Goal: Task Accomplishment & Management: Manage account settings

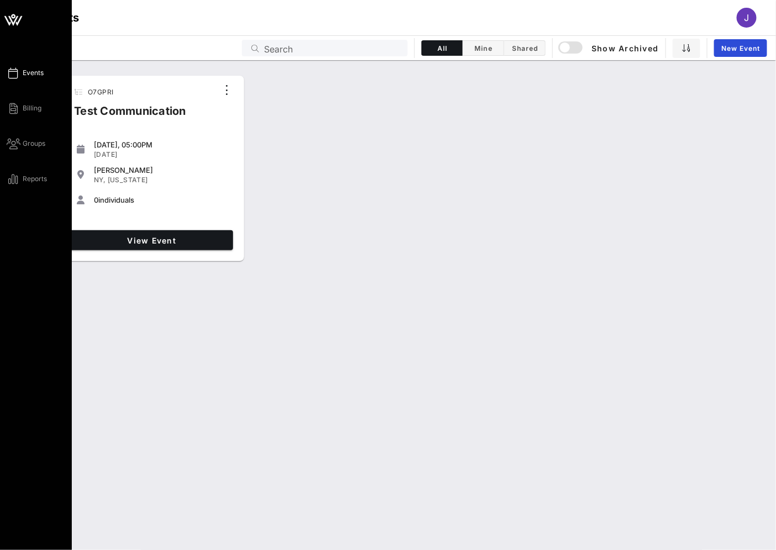
click at [12, 15] on icon at bounding box center [13, 16] width 4 height 4
click at [23, 21] on icon at bounding box center [13, 20] width 27 height 27
click at [26, 69] on span "Events" at bounding box center [33, 73] width 21 height 10
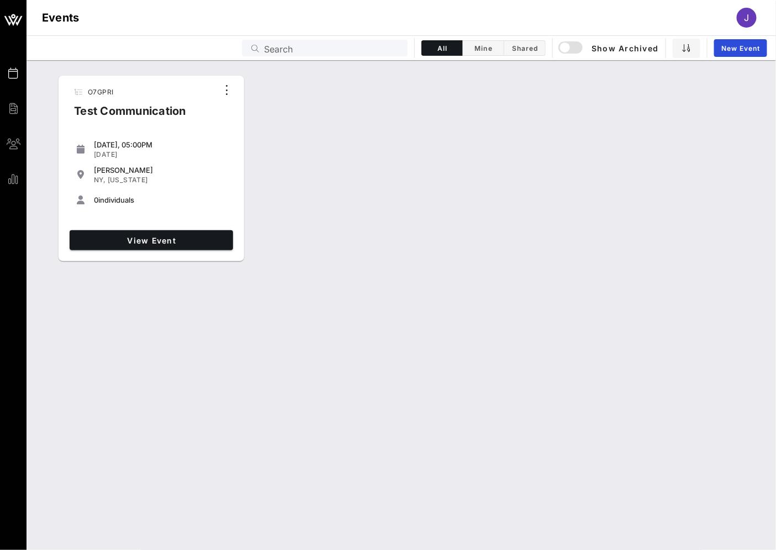
click at [750, 11] on div "J" at bounding box center [747, 18] width 20 height 20
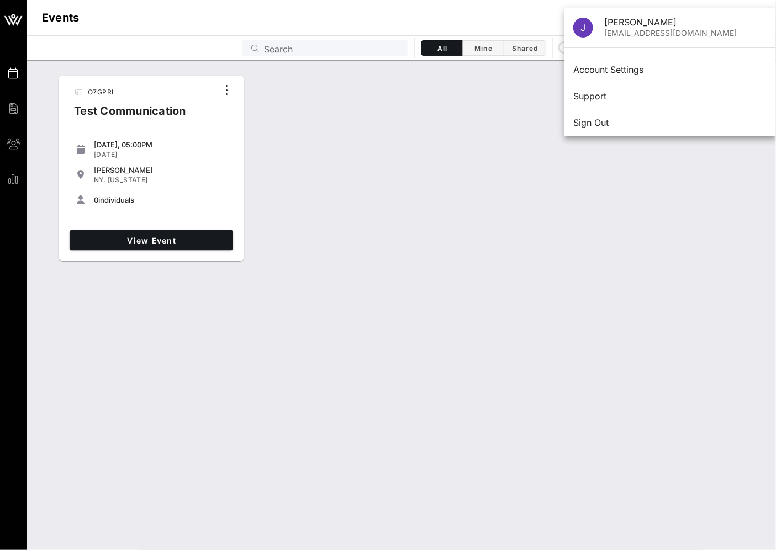
click at [427, 196] on div "O7GPRI Test Communication Wednesday, 05:00PM Oct 01, 2025 AILEY NY, New York 0 …" at bounding box center [402, 168] width 750 height 195
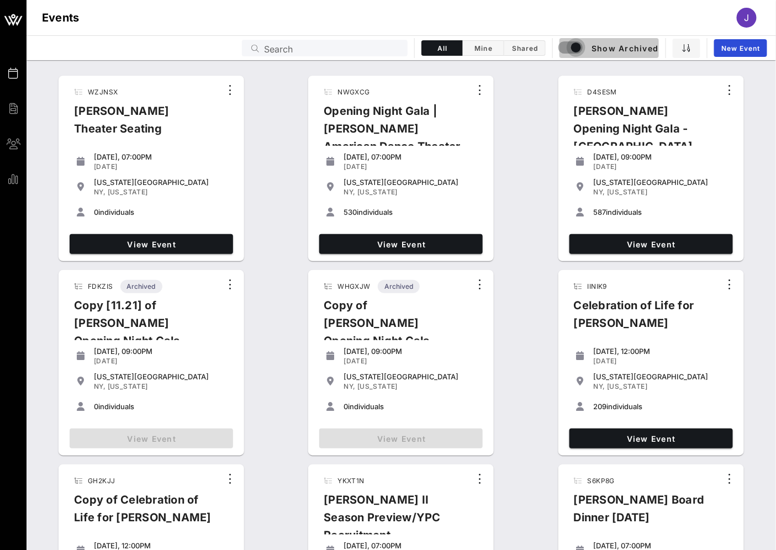
click at [577, 50] on div "button" at bounding box center [576, 47] width 15 height 15
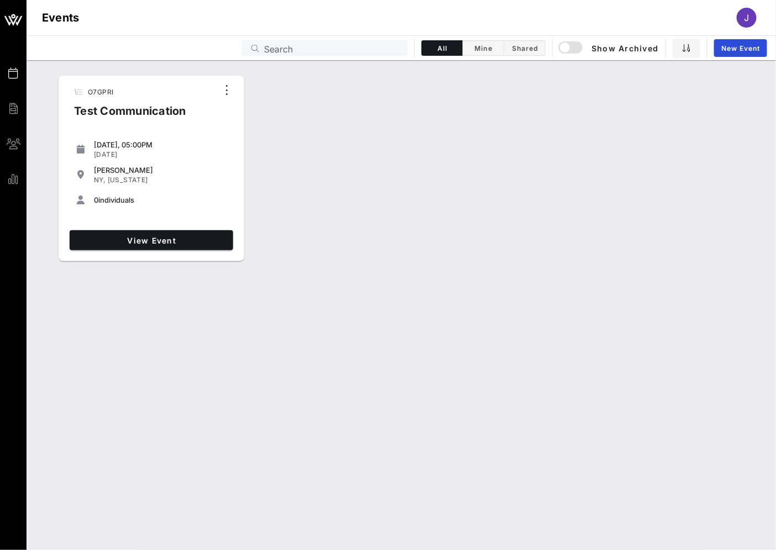
click at [522, 308] on div "O7GPRI Test Communication Wednesday, 05:00PM Oct 01, 2025 AILEY NY, New York 0 …" at bounding box center [402, 305] width 750 height 490
click at [164, 242] on span "View Event" at bounding box center [151, 240] width 155 height 9
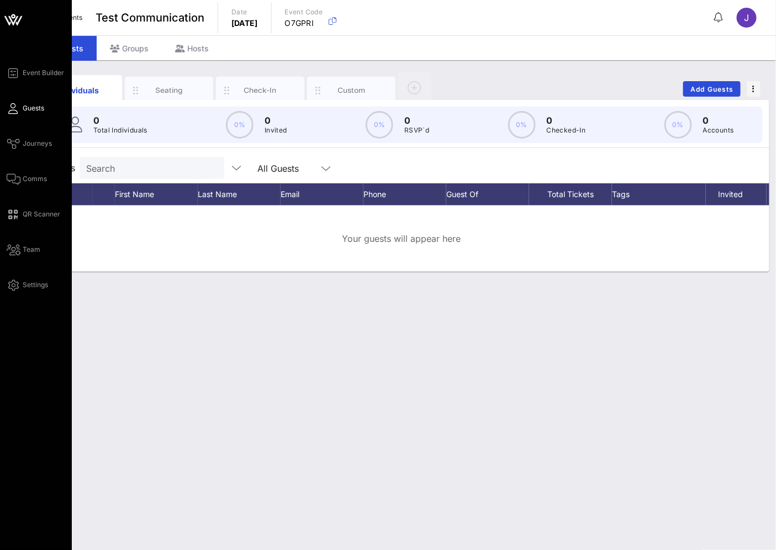
click at [9, 17] on icon at bounding box center [13, 20] width 10 height 9
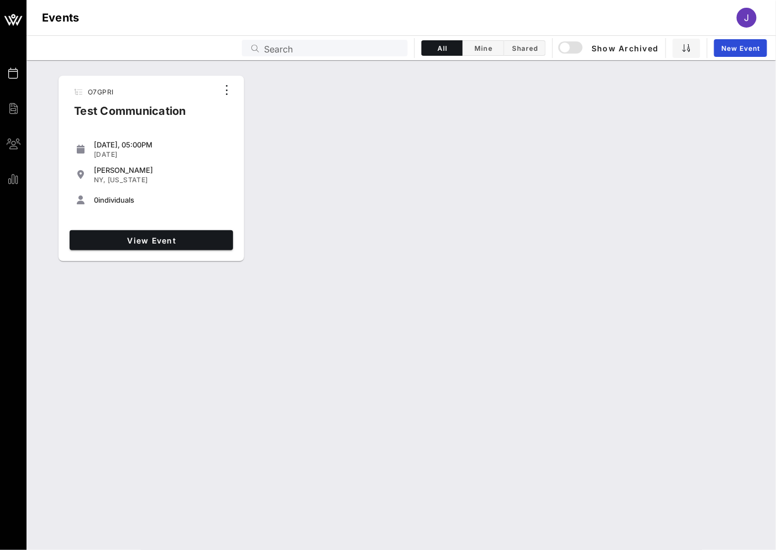
click at [326, 248] on div "O7GPRI Test Communication [DATE], 05:00PM [DATE] [PERSON_NAME] [GEOGRAPHIC_DATA…" at bounding box center [402, 168] width 750 height 195
click at [568, 46] on div "button" at bounding box center [565, 47] width 15 height 15
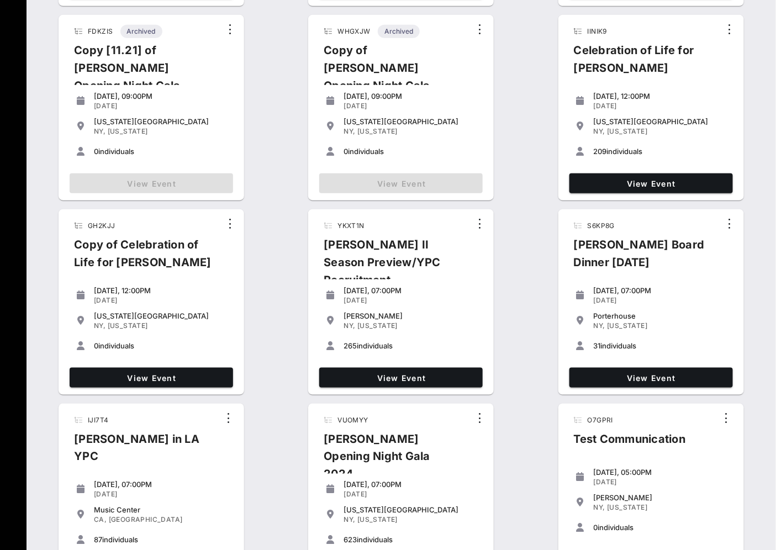
scroll to position [300, 0]
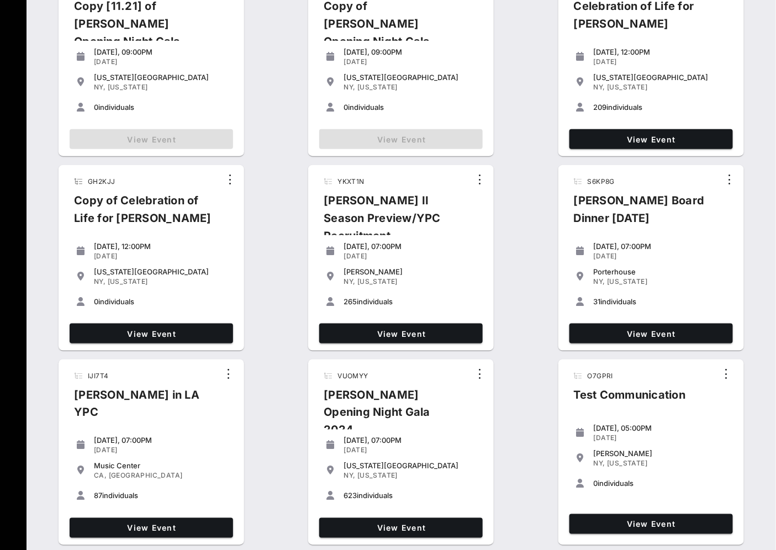
click at [531, 145] on div "WZJNSX [PERSON_NAME] Theater Seating [DATE], 07:00PM [DATE] [US_STATE][GEOGRAPH…" at bounding box center [402, 161] width 750 height 779
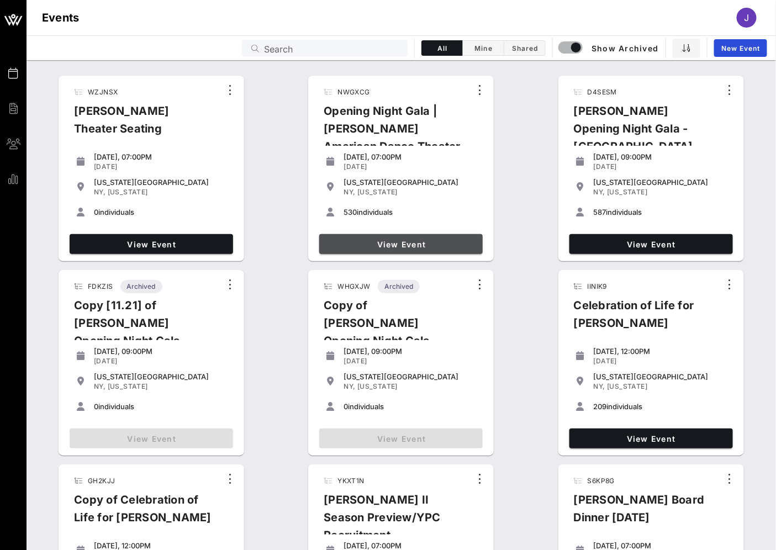
click at [398, 240] on span "View Event" at bounding box center [401, 244] width 155 height 9
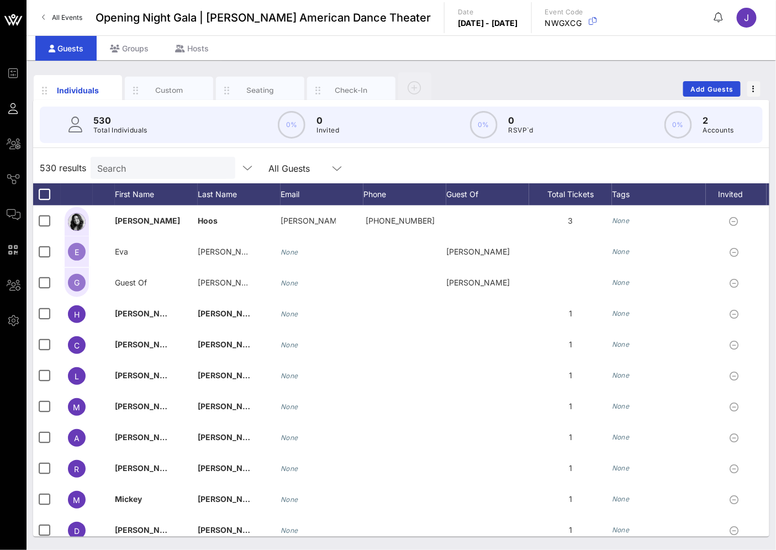
click at [527, 72] on div "Individuals Custom Seating Check-In Add Guests" at bounding box center [401, 88] width 737 height 35
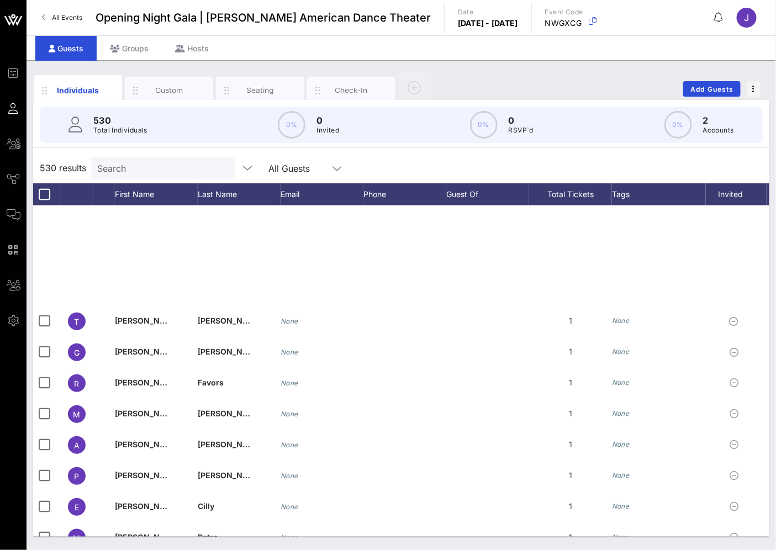
scroll to position [5096, 0]
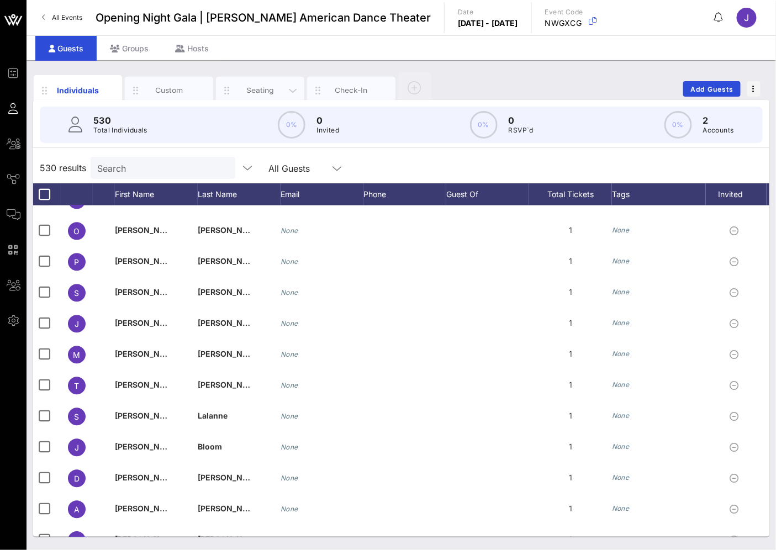
click at [253, 88] on div "Seating" at bounding box center [260, 90] width 49 height 11
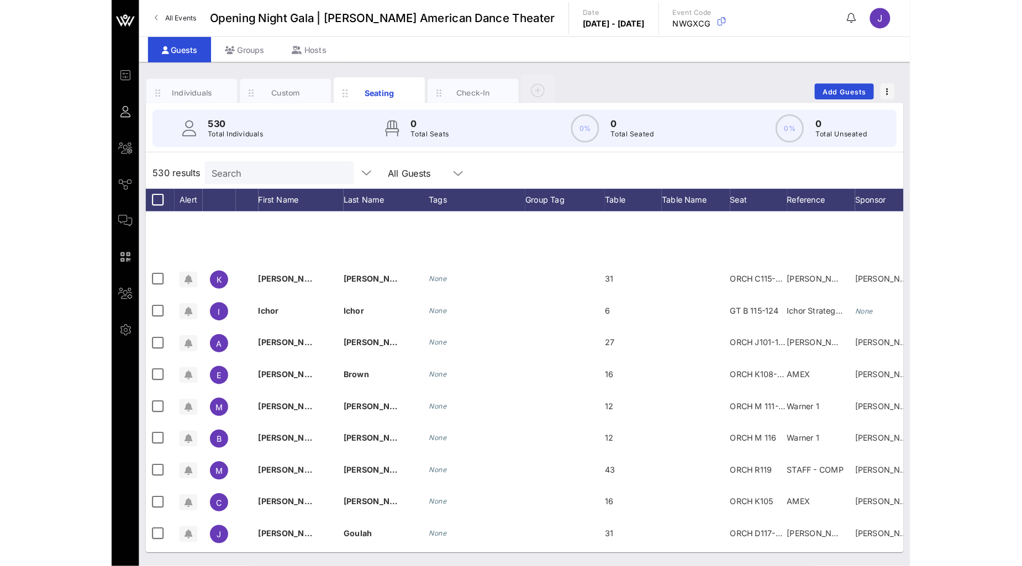
scroll to position [6570, 0]
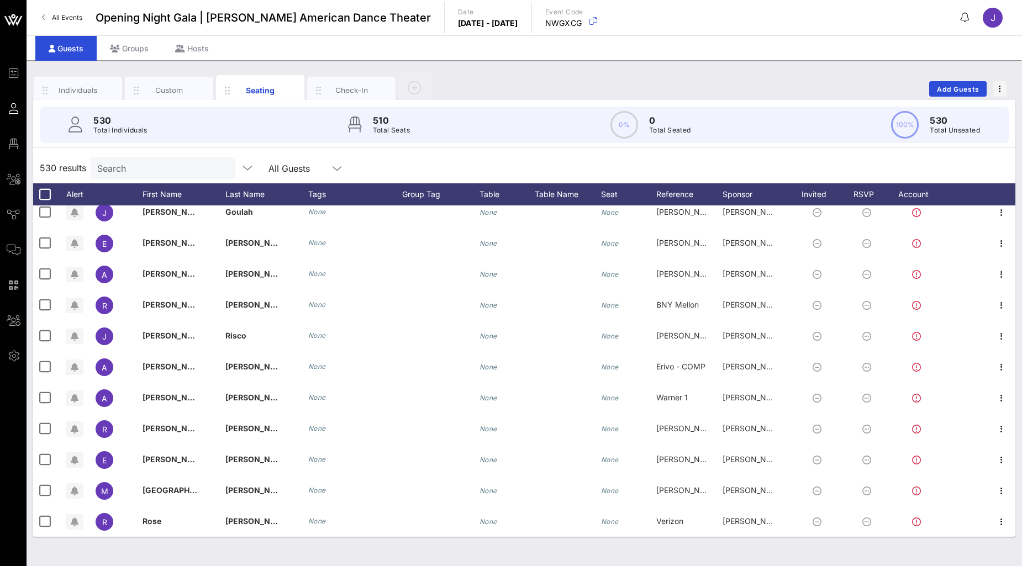
click at [71, 15] on span "All Events" at bounding box center [67, 17] width 30 height 8
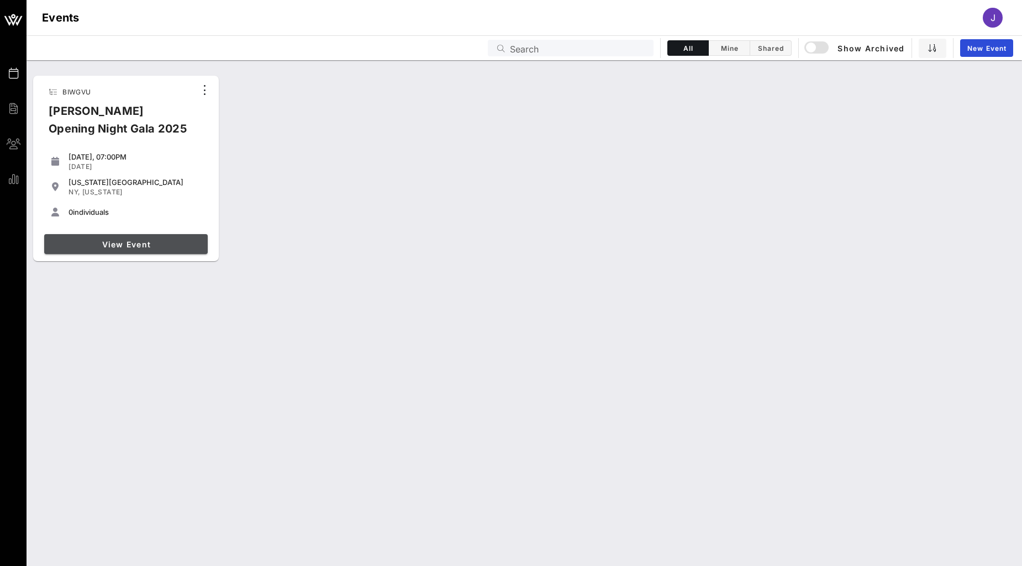
click at [156, 245] on span "View Event" at bounding box center [126, 244] width 155 height 9
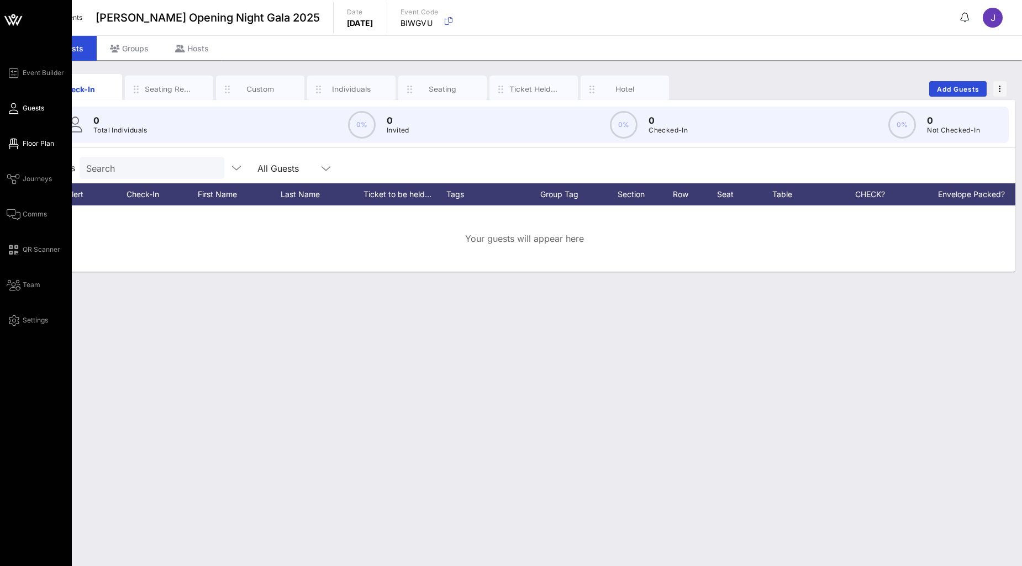
click at [29, 142] on span "Floor Plan" at bounding box center [39, 144] width 32 height 10
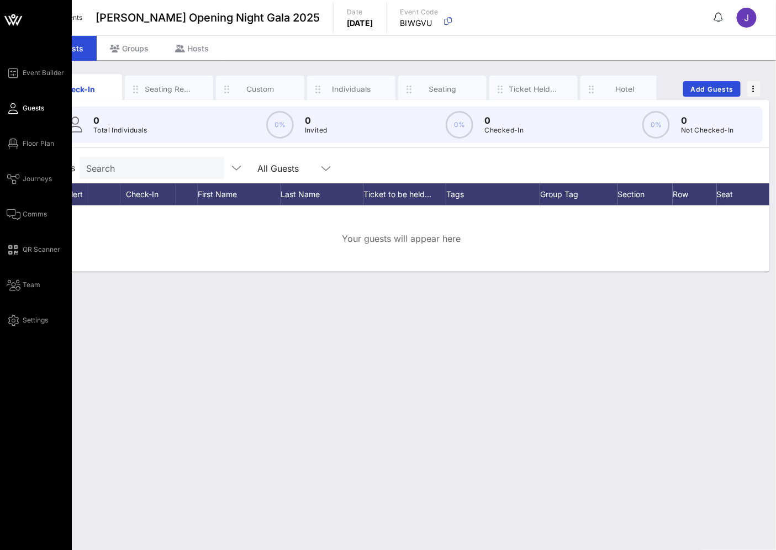
click at [8, 17] on icon at bounding box center [13, 20] width 27 height 27
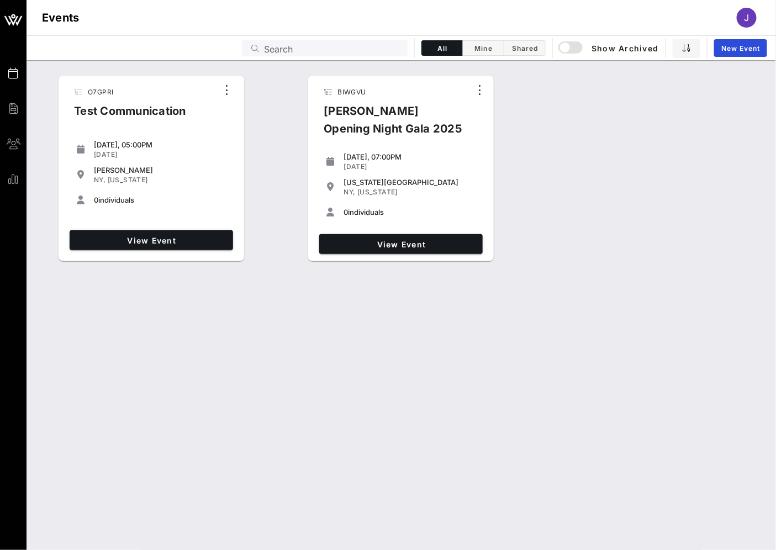
click at [427, 389] on div "O7GPRI Test Communication Wednesday, 05:00PM Oct 01, 2025 AILEY NY, New York 0 …" at bounding box center [402, 305] width 750 height 490
click at [230, 86] on icon "button" at bounding box center [227, 89] width 13 height 13
click at [244, 111] on div "Archive" at bounding box center [242, 108] width 27 height 9
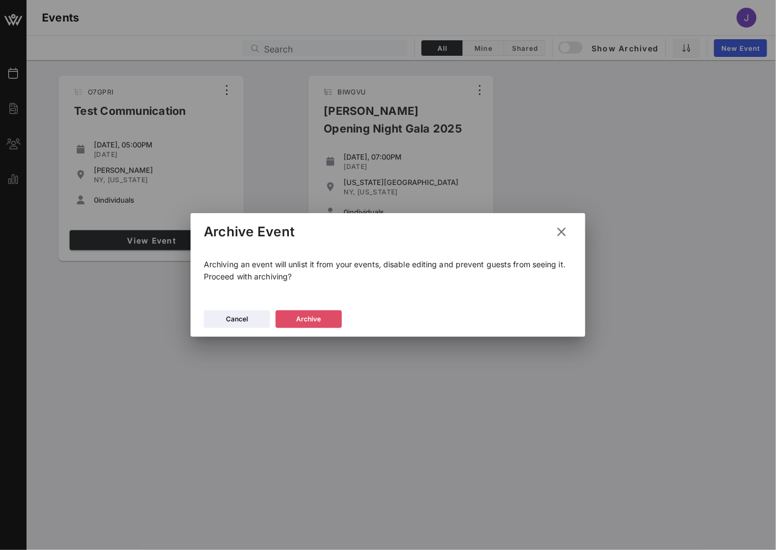
click at [316, 319] on div "Archive" at bounding box center [309, 319] width 25 height 11
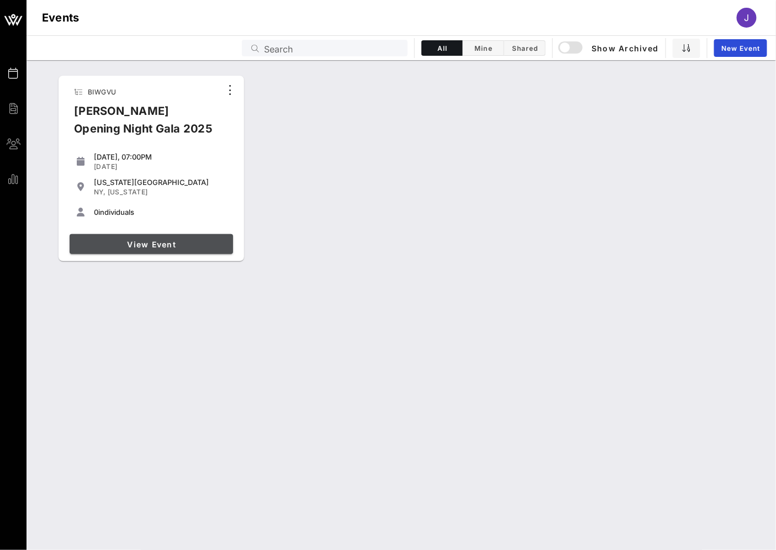
click at [148, 246] on span "View Event" at bounding box center [151, 244] width 155 height 9
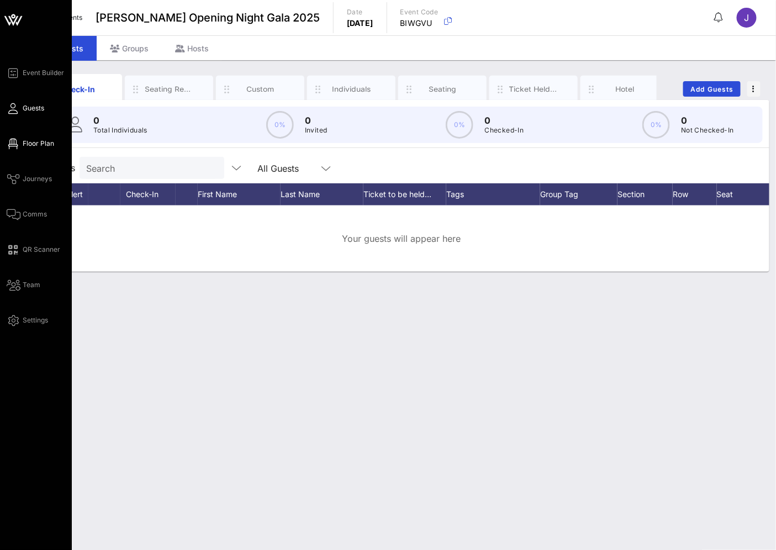
click at [19, 139] on link "Floor Plan" at bounding box center [31, 143] width 48 height 13
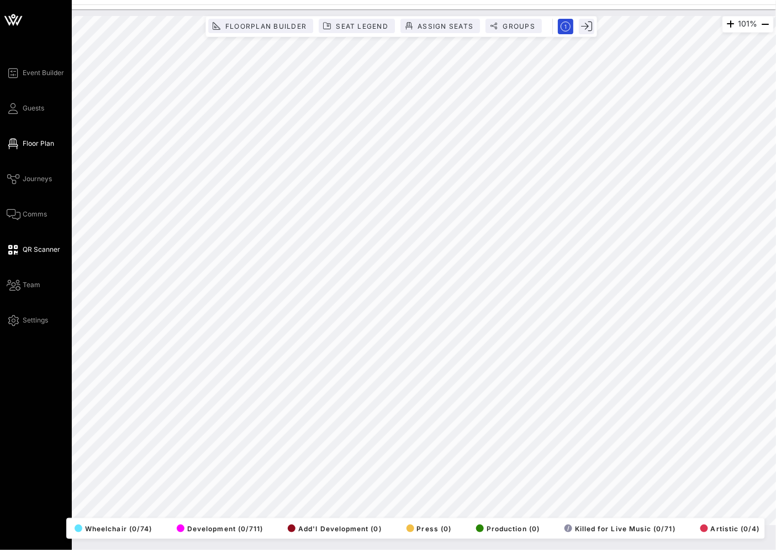
click at [24, 246] on div "Event Builder Guests Floor Plan Journeys Comms QR Scanner Team Settings [PERSON…" at bounding box center [388, 275] width 776 height 550
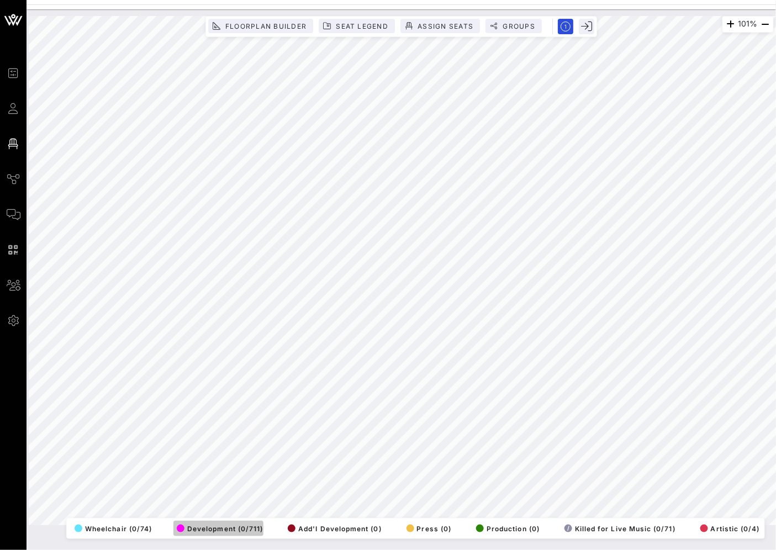
click at [230, 534] on button "Development (0/711)" at bounding box center [219, 528] width 90 height 15
click at [355, 533] on span "Add'I Development (0)" at bounding box center [335, 529] width 94 height 8
click at [361, 23] on span "Seat Legend" at bounding box center [361, 26] width 53 height 8
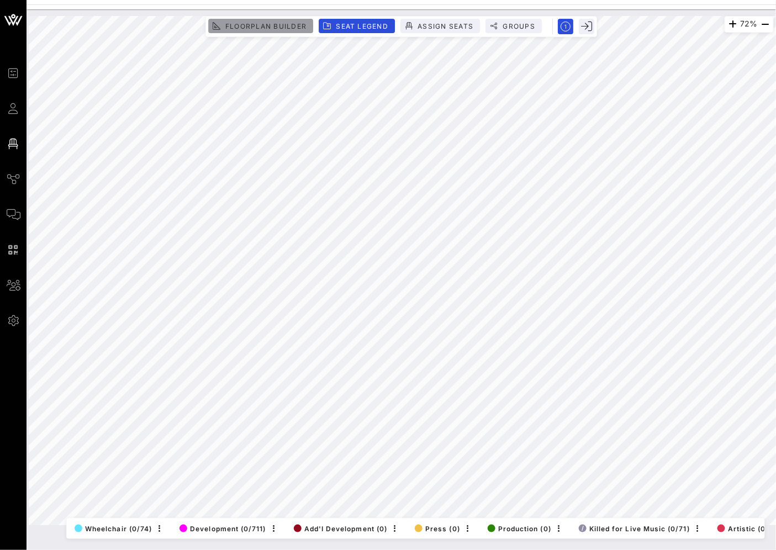
click at [269, 25] on span "Floorplan Builder" at bounding box center [266, 26] width 82 height 8
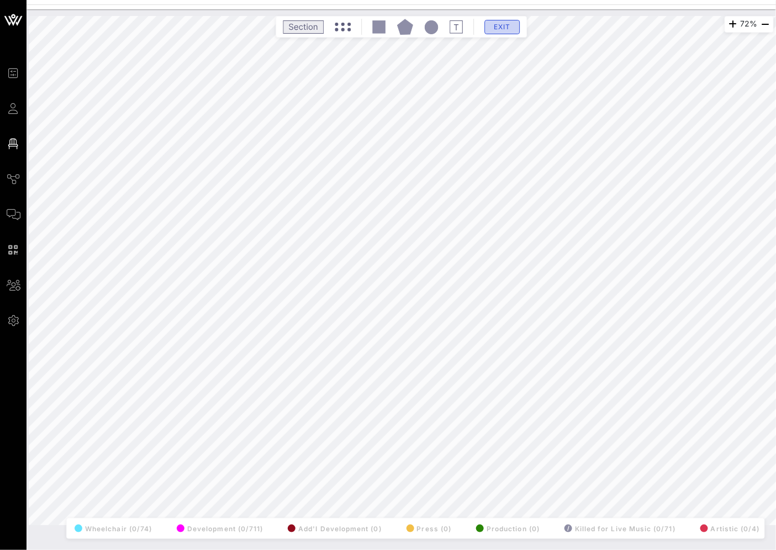
click at [518, 28] on button "Exit" at bounding box center [502, 27] width 35 height 14
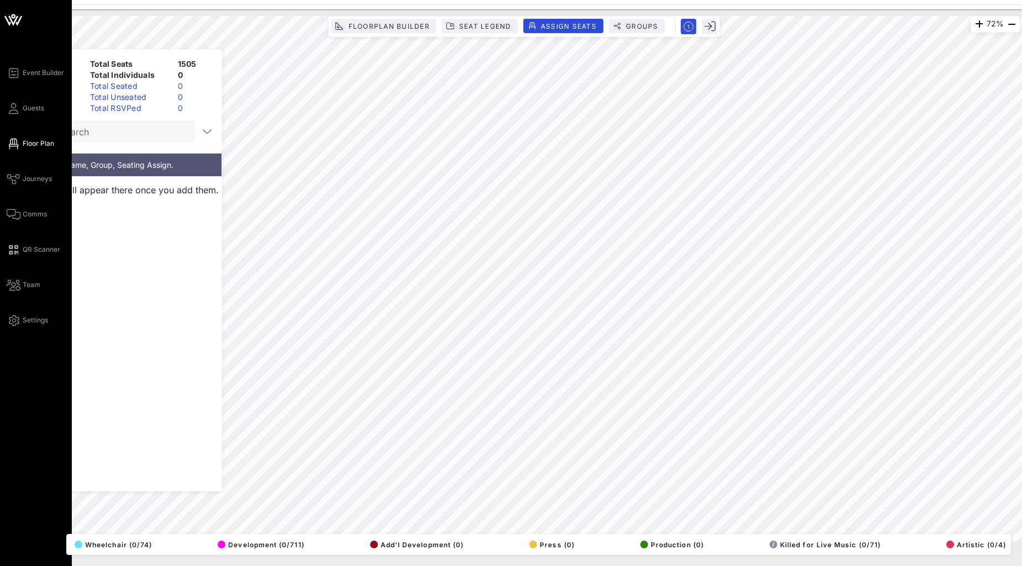
click at [14, 17] on icon at bounding box center [13, 16] width 4 height 4
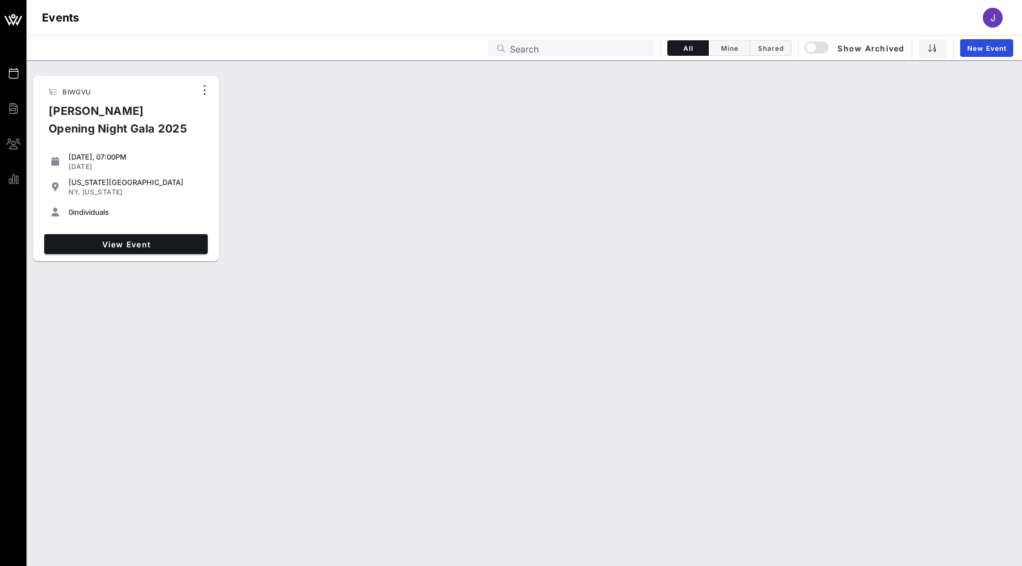
click at [776, 11] on div "J" at bounding box center [993, 18] width 20 height 20
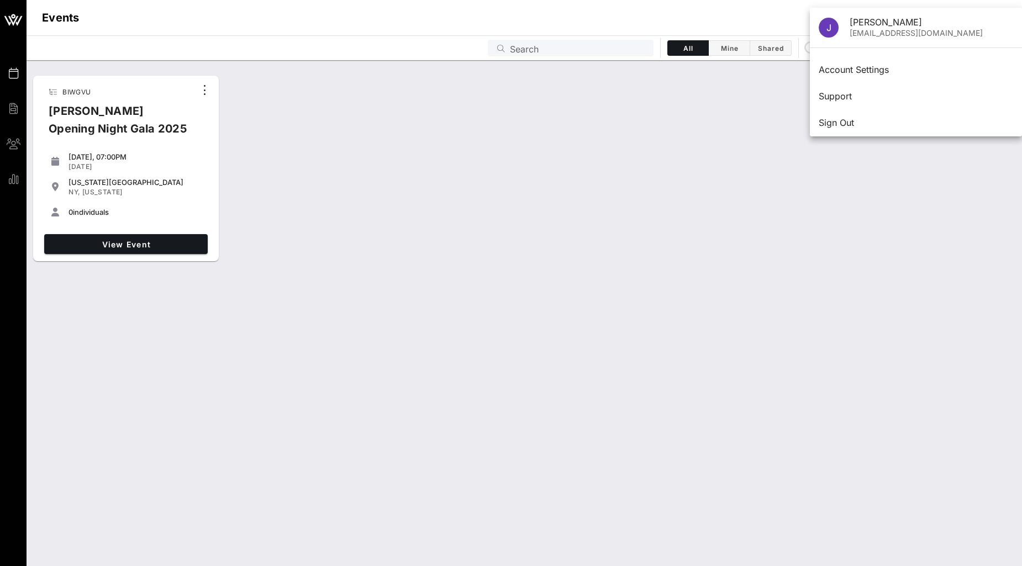
click at [776, 242] on div "BIWGVU AILEY Opening Night Gala 2025 Wednesday, 07:00PM Dec 03, 2025 New York C…" at bounding box center [525, 168] width 996 height 195
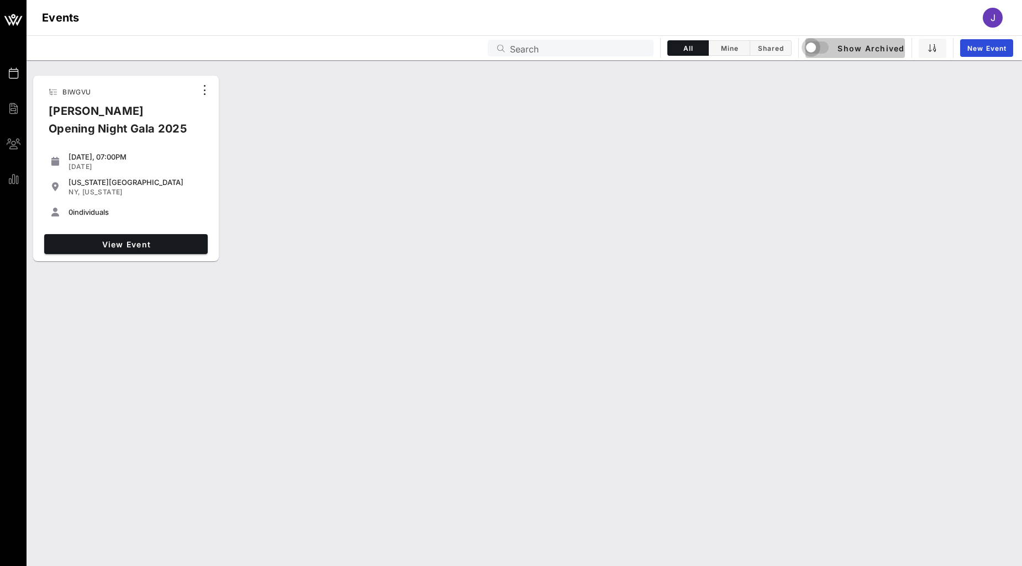
click at [776, 53] on div "button" at bounding box center [811, 47] width 15 height 15
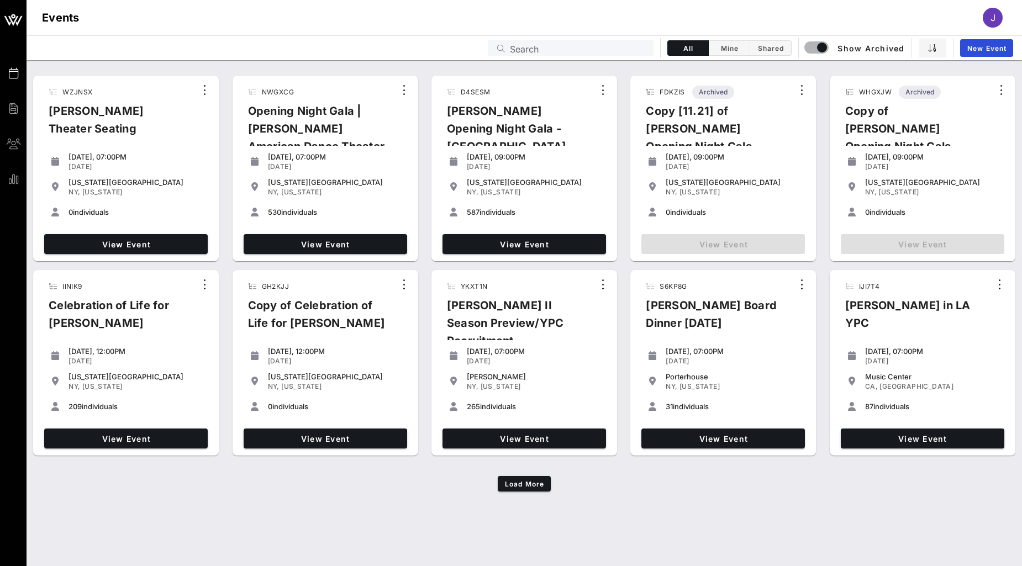
click at [312, 231] on div "View Event" at bounding box center [325, 244] width 172 height 29
click at [312, 244] on span "View Event" at bounding box center [325, 244] width 155 height 9
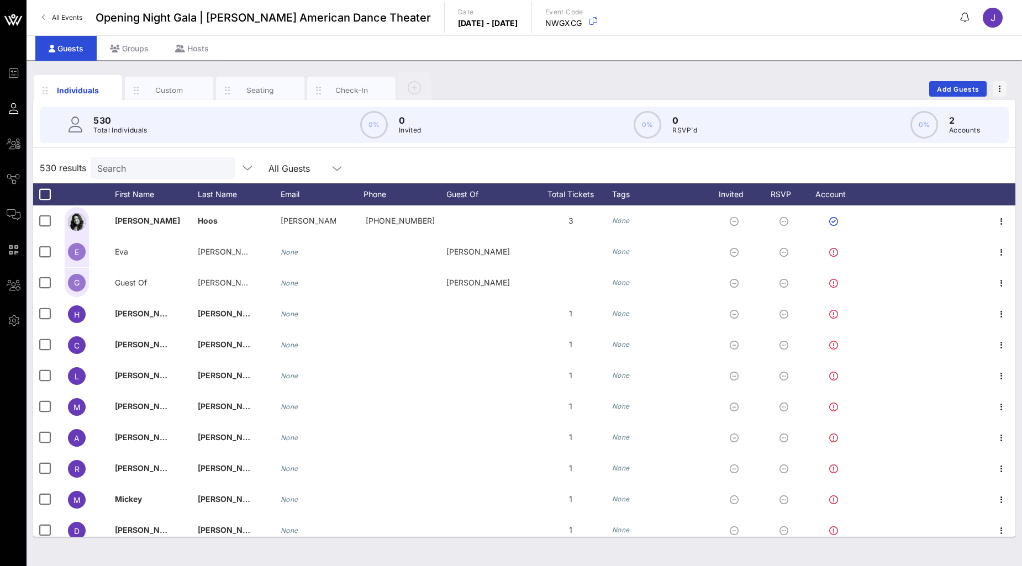
click at [54, 20] on span "All Events" at bounding box center [67, 17] width 30 height 8
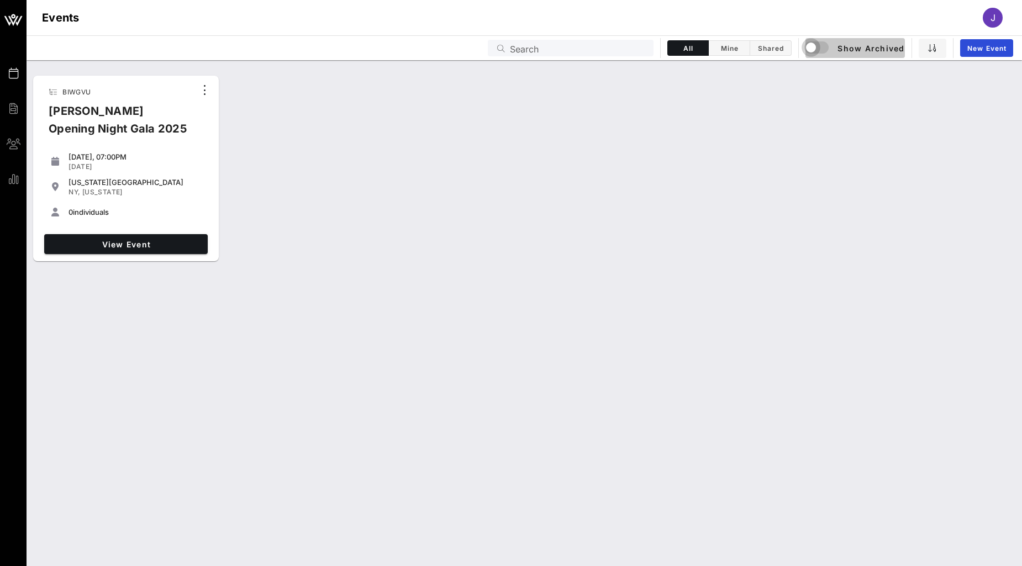
click at [776, 46] on div "button" at bounding box center [811, 47] width 15 height 15
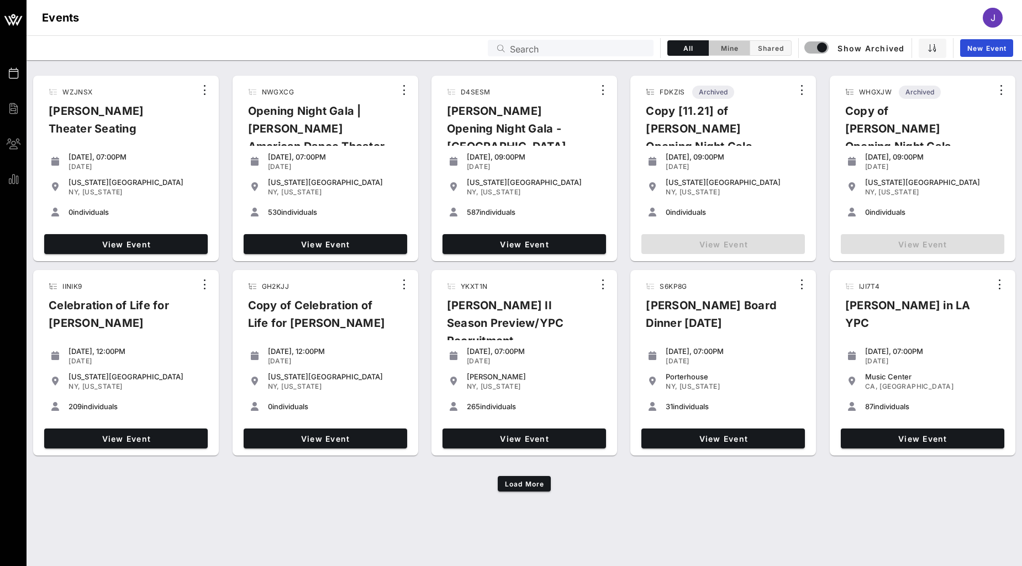
click at [736, 48] on span "Mine" at bounding box center [730, 48] width 28 height 8
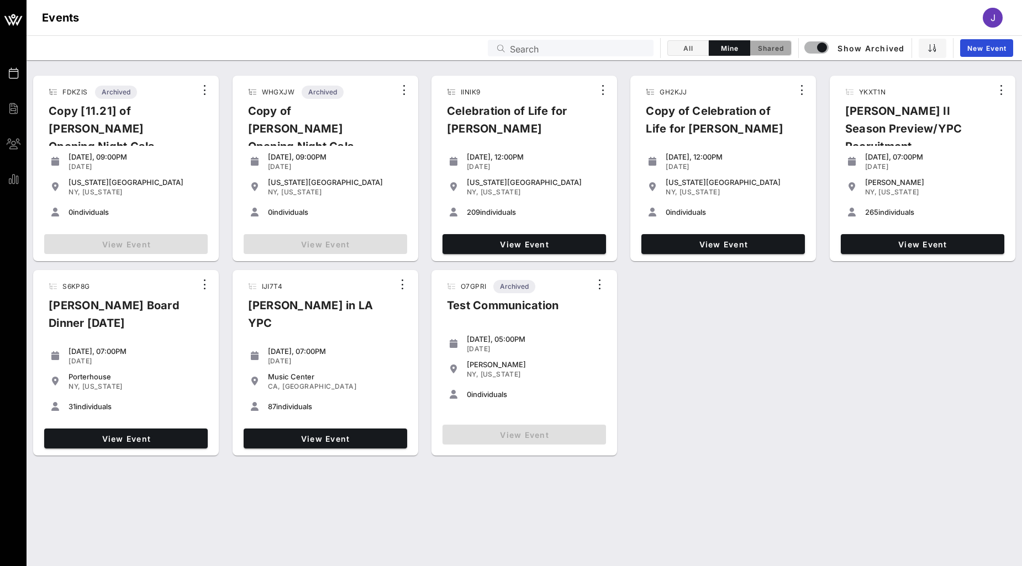
click at [776, 48] on span "Shared" at bounding box center [771, 48] width 28 height 8
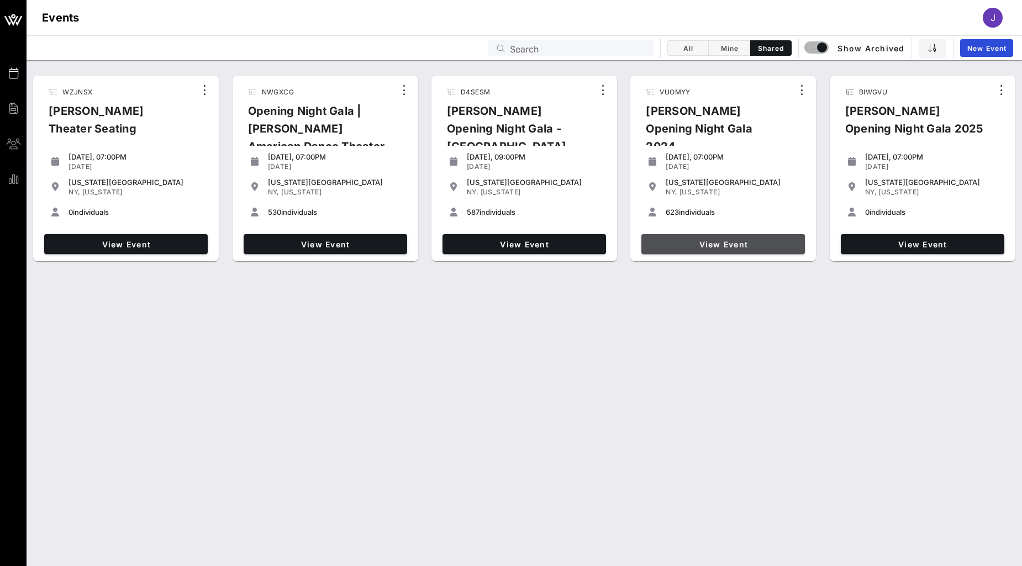
click at [746, 244] on span "View Event" at bounding box center [723, 244] width 155 height 9
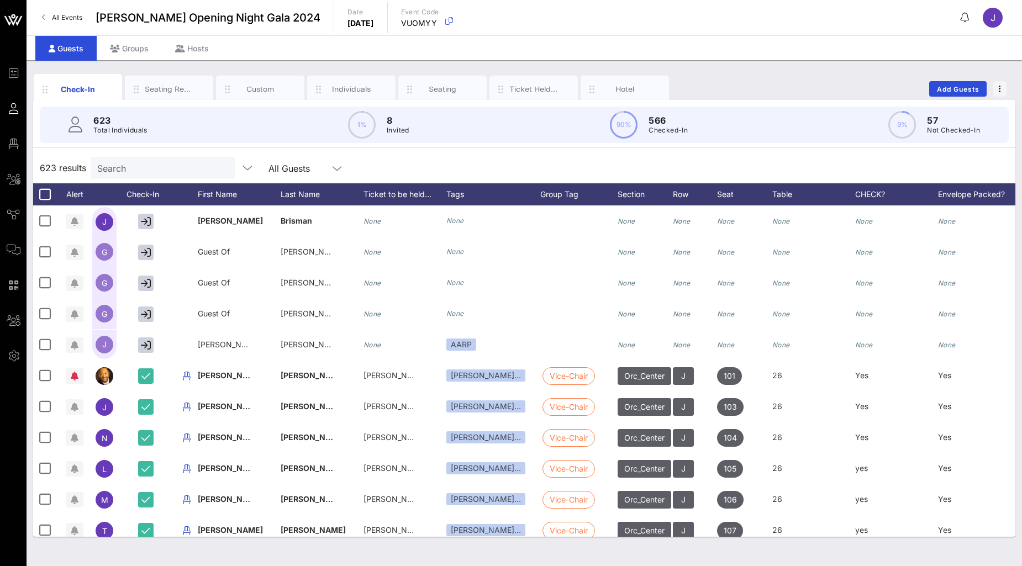
click at [757, 82] on div "Check-In Seating Requests Custom Individuals Seating Ticket Held Under Hotel Ad…" at bounding box center [524, 88] width 983 height 35
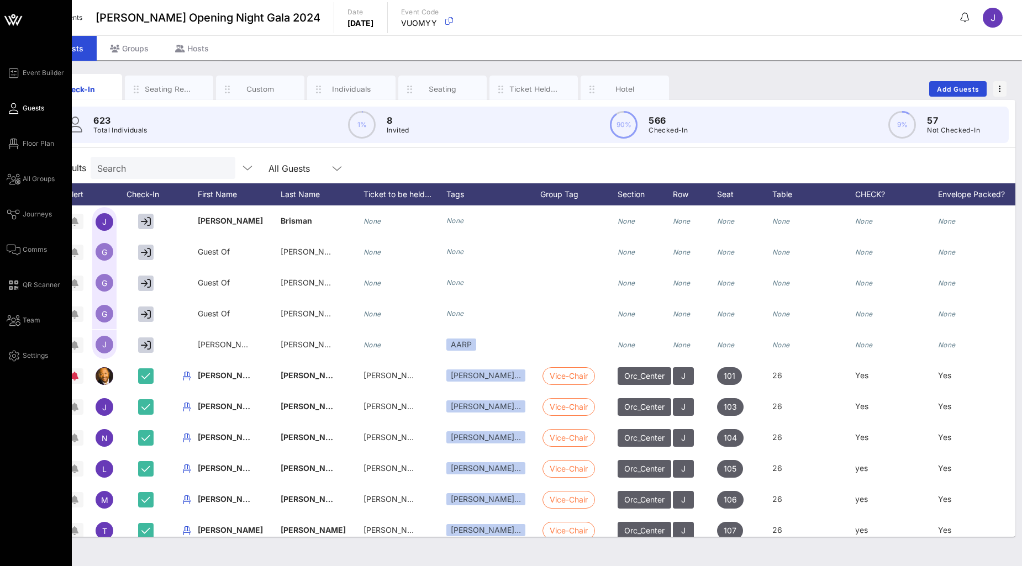
click at [35, 155] on div "Event Builder Guests Floor Plan All Groups Journeys Comms QR Scanner Team Setti…" at bounding box center [39, 214] width 65 height 296
click at [38, 151] on div "Event Builder Guests Floor Plan All Groups Journeys Comms QR Scanner Team Setti…" at bounding box center [39, 214] width 65 height 296
click at [40, 145] on span "Floor Plan" at bounding box center [39, 144] width 32 height 10
